Goal: Information Seeking & Learning: Learn about a topic

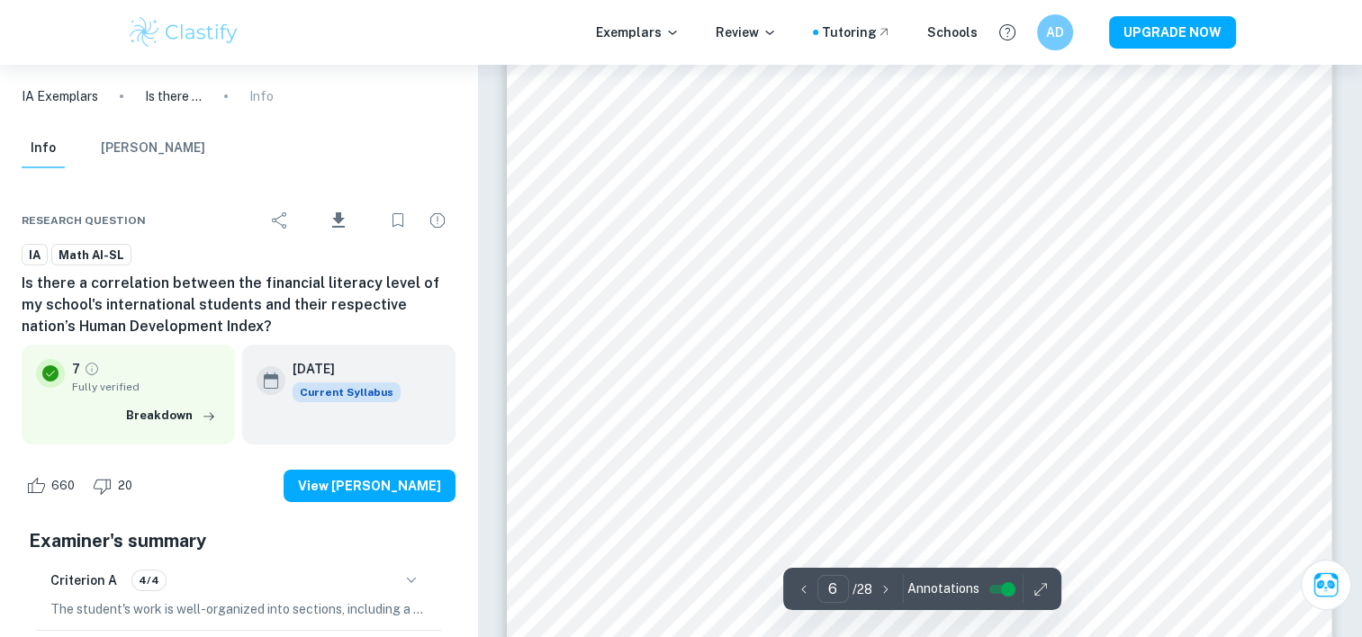
scroll to position [6074, 0]
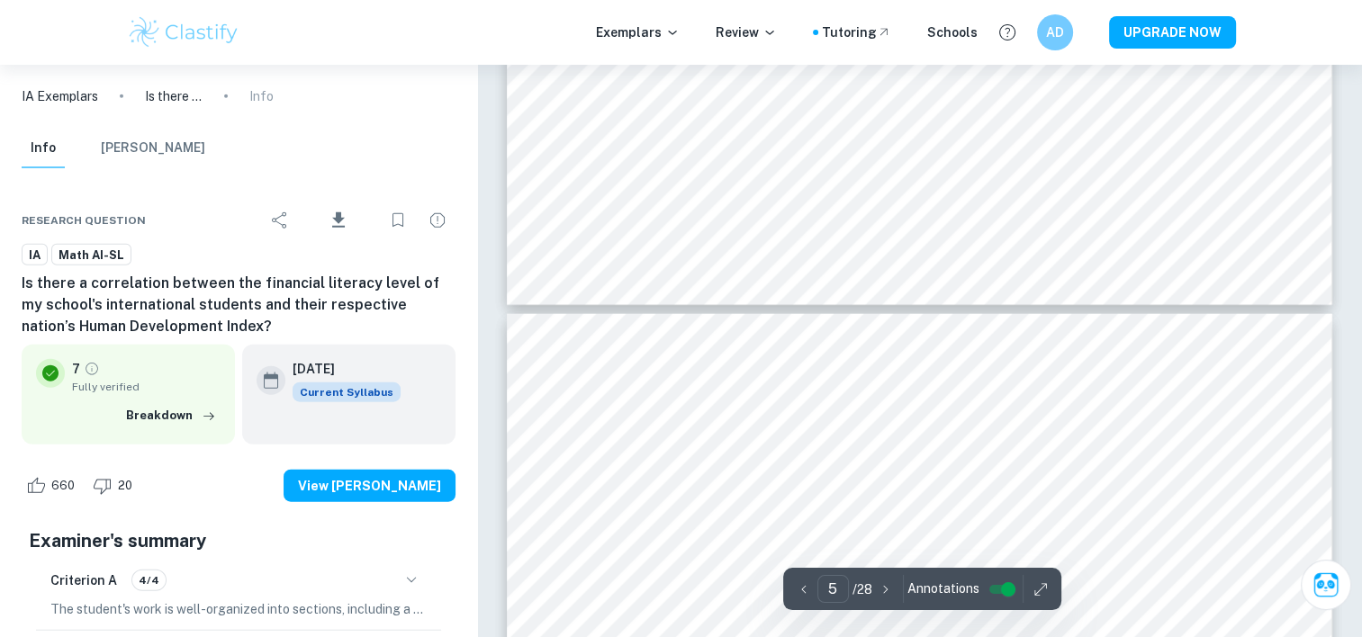
type input "4"
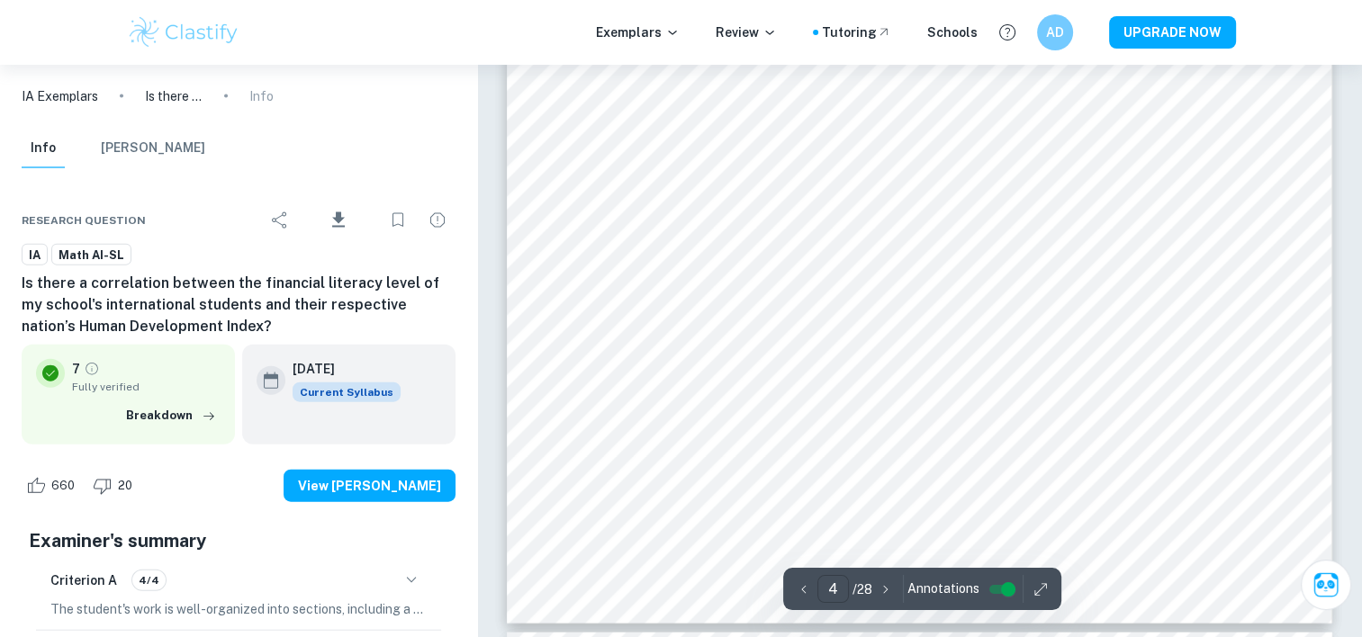
scroll to position [4020, 0]
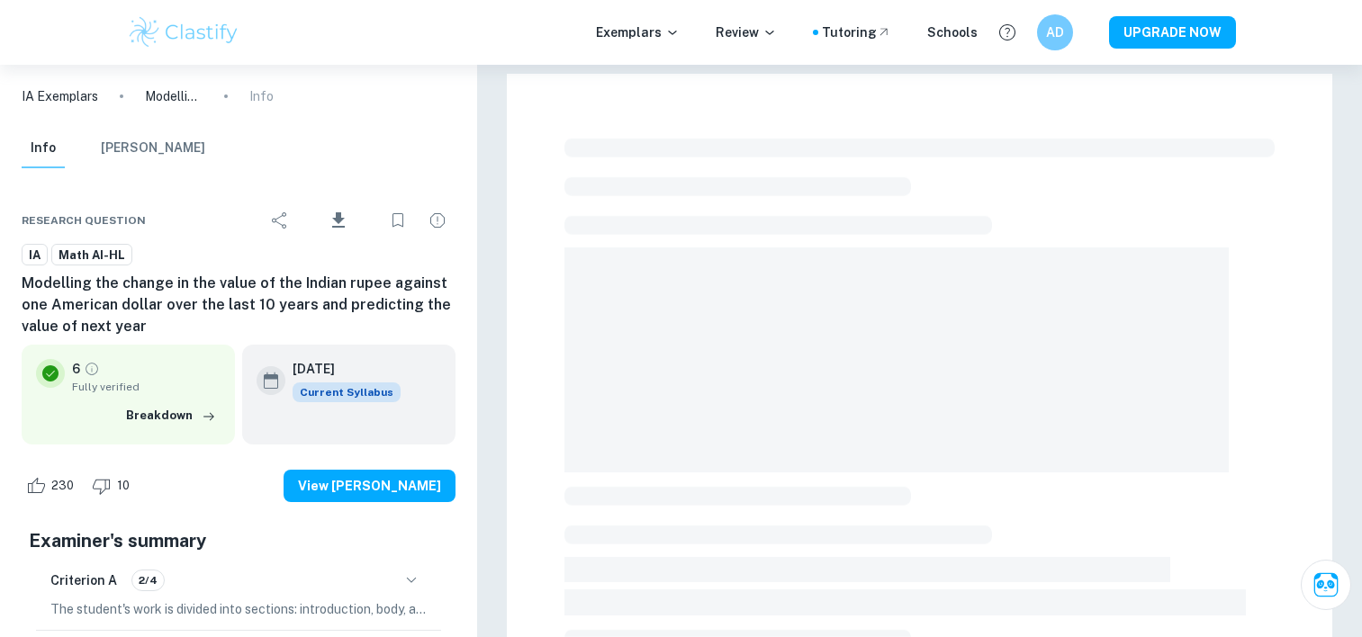
scroll to position [169, 0]
